Goal: Task Accomplishment & Management: Manage account settings

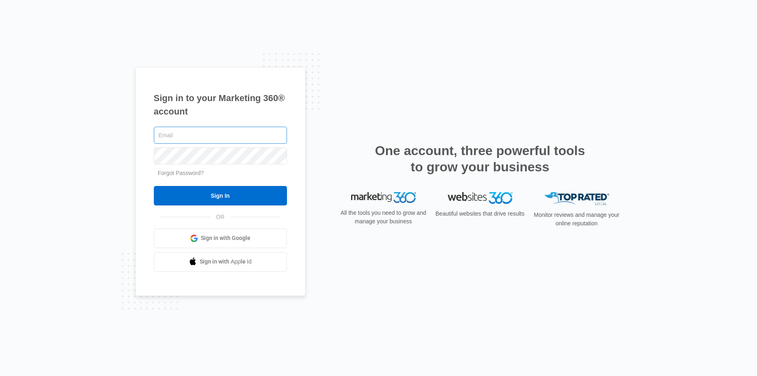
click at [214, 133] on input "text" at bounding box center [220, 135] width 133 height 17
click at [185, 133] on input "randikearn@greaterspacesremodel.com" at bounding box center [220, 135] width 133 height 17
type input "randi@greaterspacesremodel.com"
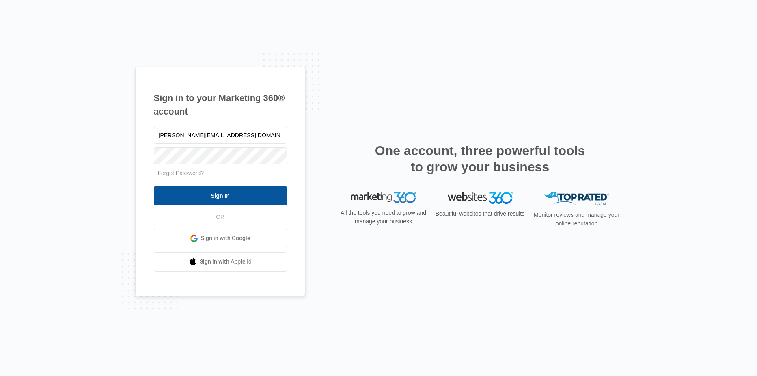
click at [225, 197] on input "Sign In" at bounding box center [220, 195] width 133 height 19
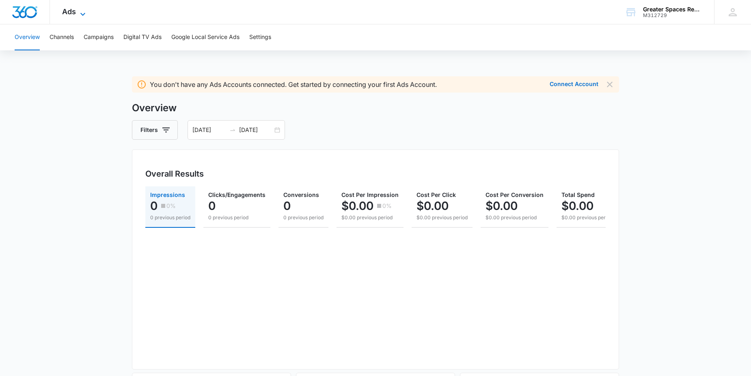
click at [74, 12] on span "Ads" at bounding box center [69, 11] width 14 height 9
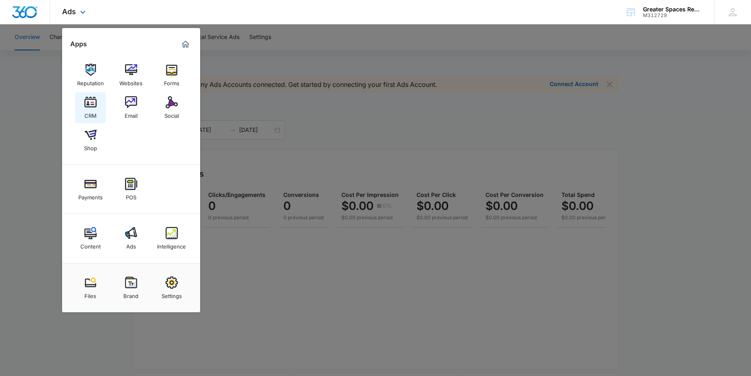
click at [87, 108] on img at bounding box center [90, 102] width 12 height 12
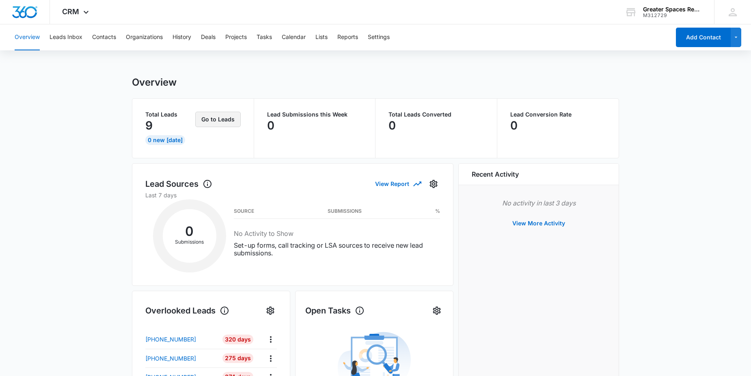
click at [219, 120] on button "Go to Leads" at bounding box center [217, 119] width 45 height 15
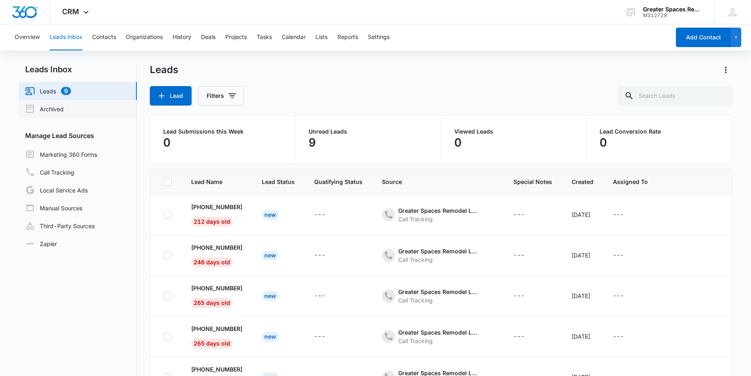
click at [58, 105] on link "Archived" at bounding box center [44, 109] width 39 height 10
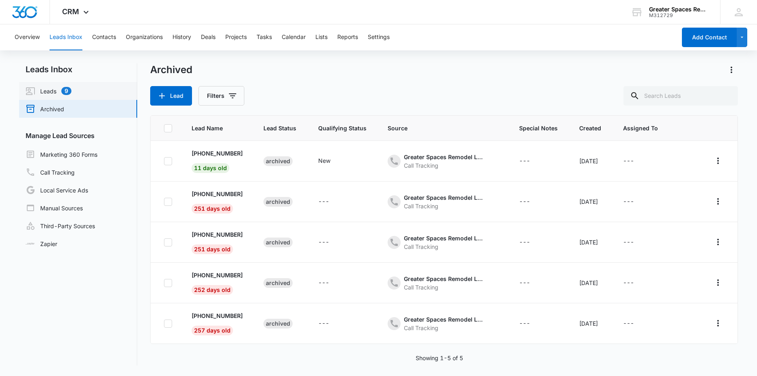
click at [45, 91] on link "Leads 9" at bounding box center [49, 91] width 46 height 10
